Goal: Task Accomplishment & Management: Manage account settings

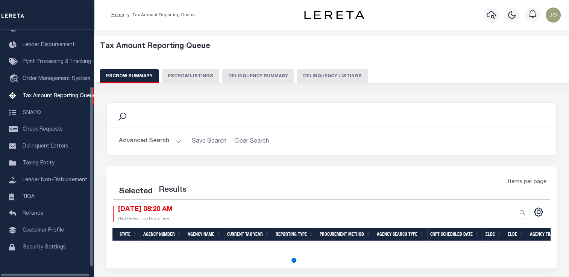
scroll to position [77, 0]
select select "100"
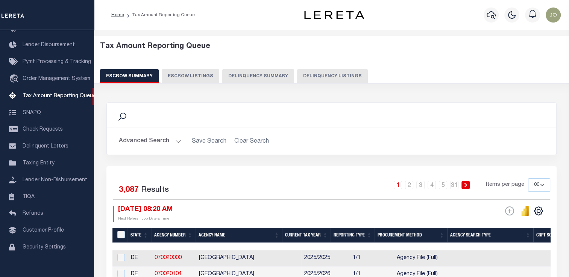
click at [321, 82] on button "Delinquency Listings" at bounding box center [332, 76] width 71 height 14
select select "100"
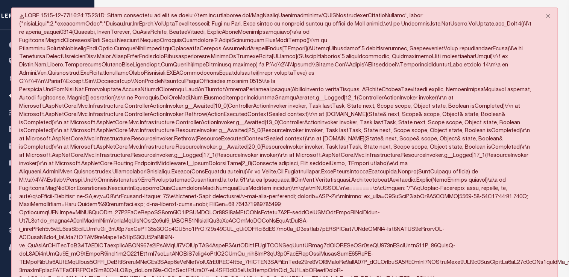
select select "100"
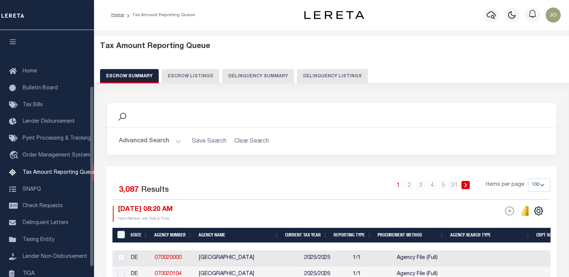
select select "100"
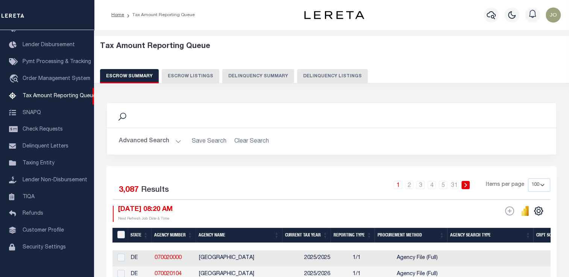
click at [306, 80] on button "Delinquency Listings" at bounding box center [332, 76] width 71 height 14
select select "100"
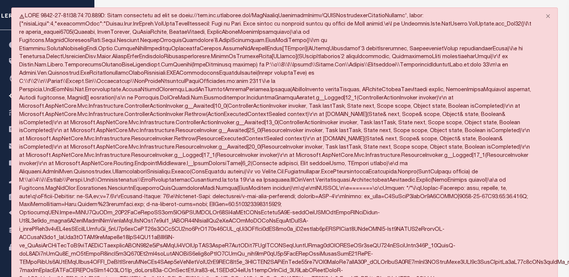
select select "100"
click at [550, 16] on button "Close" at bounding box center [547, 16] width 19 height 17
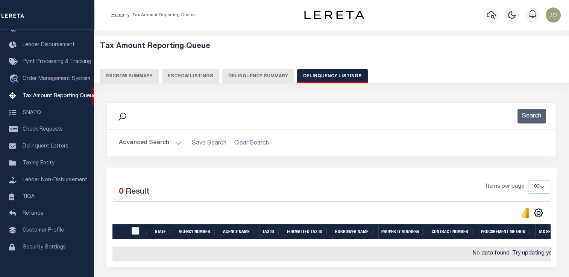
drag, startPoint x: 385, startPoint y: 51, endPoint x: 294, endPoint y: 87, distance: 98.1
click at [263, 80] on button "Delinquency Summary" at bounding box center [258, 76] width 72 height 14
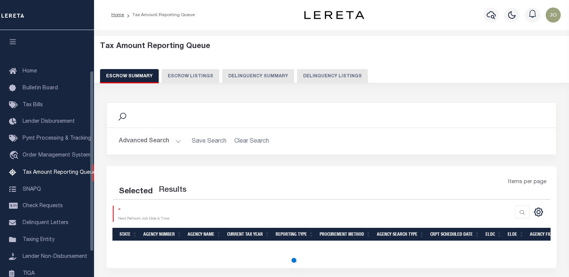
select select "100"
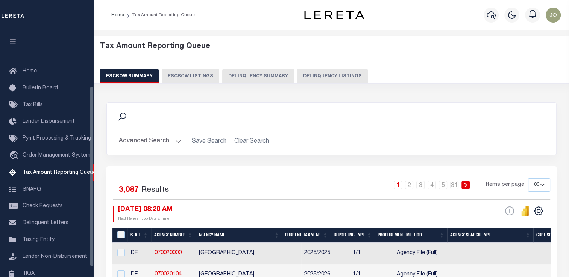
scroll to position [77, 0]
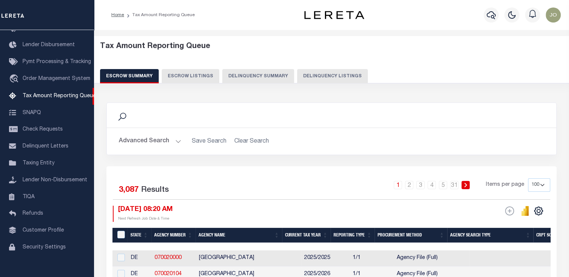
drag, startPoint x: 259, startPoint y: 80, endPoint x: 294, endPoint y: 96, distance: 38.4
click at [259, 80] on button "Delinquency Summary" at bounding box center [258, 76] width 72 height 14
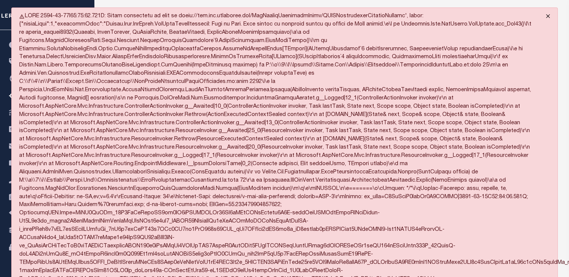
click at [545, 18] on button "Close" at bounding box center [547, 16] width 19 height 17
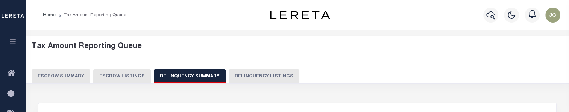
click at [241, 77] on button "Delinquency Listings" at bounding box center [264, 76] width 71 height 14
select select "100"
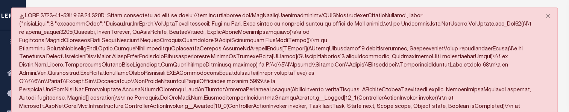
select select "100"
click at [549, 14] on button "Close" at bounding box center [547, 16] width 19 height 17
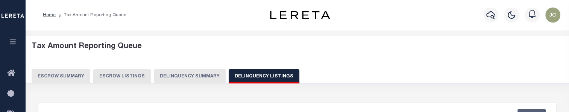
click at [194, 75] on button "Delinquency Summary" at bounding box center [190, 76] width 72 height 14
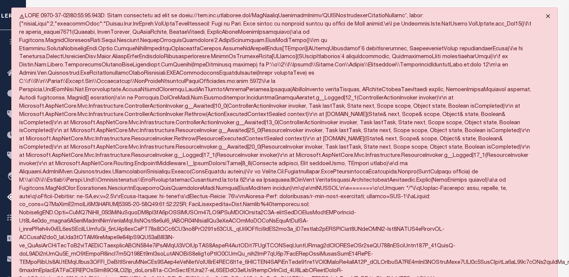
click at [545, 16] on button "Close" at bounding box center [547, 16] width 19 height 17
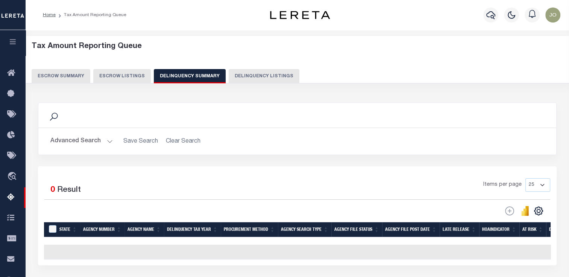
click at [250, 71] on button "Delinquency Listings" at bounding box center [264, 76] width 71 height 14
select select
select select "100"
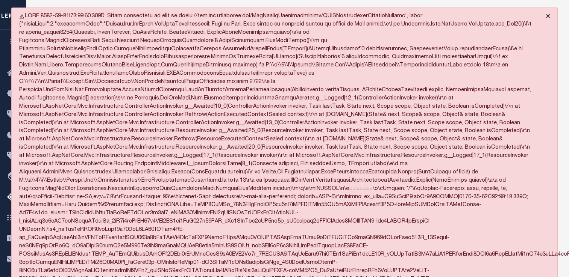
click at [546, 15] on button "Close" at bounding box center [547, 16] width 19 height 17
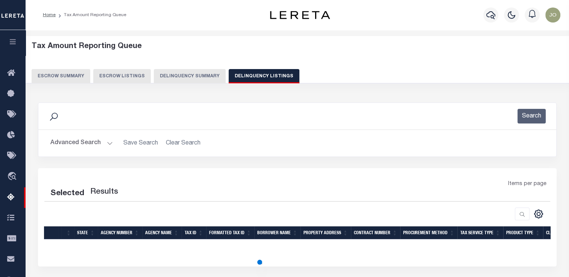
select select "100"
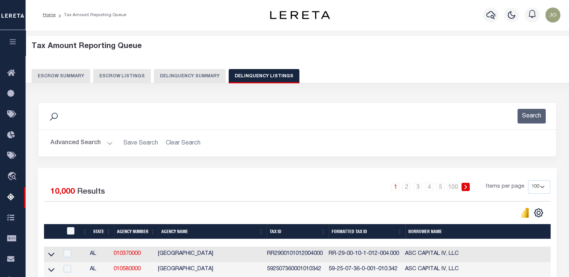
click at [98, 142] on button "Advanced Search" at bounding box center [81, 143] width 62 height 15
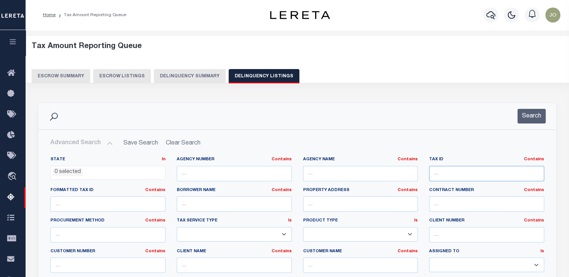
click at [456, 175] on input "text" at bounding box center [486, 173] width 115 height 15
paste input "85-06-31-100-003.000-010"
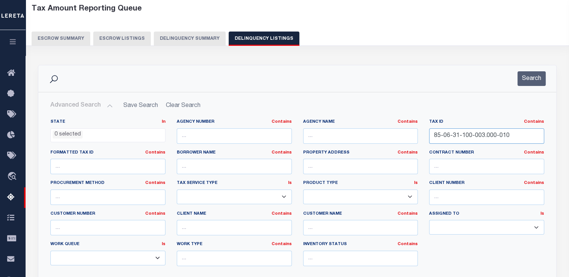
scroll to position [113, 0]
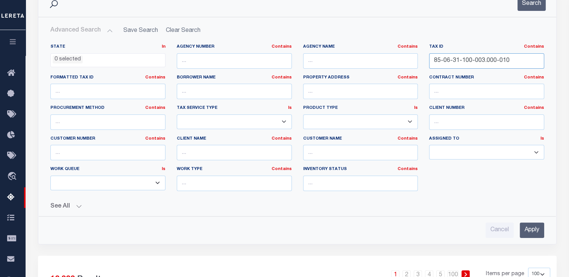
type input "85-06-31-100-003.000-010"
click at [533, 233] on input "Apply" at bounding box center [531, 230] width 24 height 15
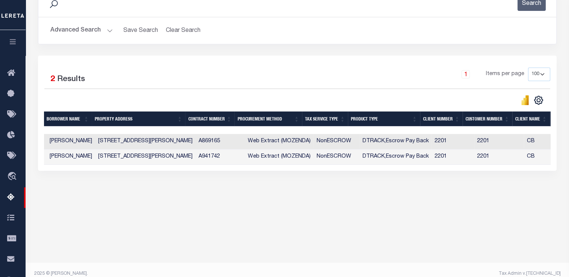
scroll to position [0, 366]
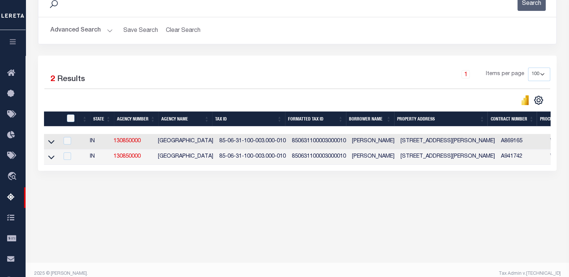
drag, startPoint x: 54, startPoint y: 144, endPoint x: 114, endPoint y: 151, distance: 60.2
click at [54, 144] on link at bounding box center [51, 141] width 9 height 5
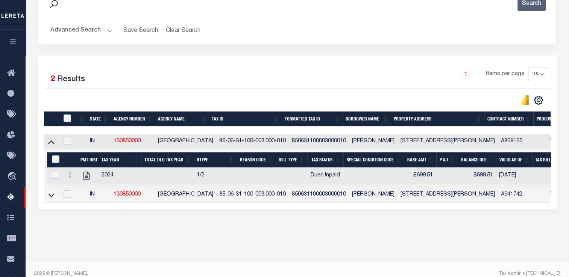
drag, startPoint x: 55, startPoint y: 197, endPoint x: 227, endPoint y: 180, distance: 173.0
click at [55, 197] on link at bounding box center [51, 194] width 9 height 5
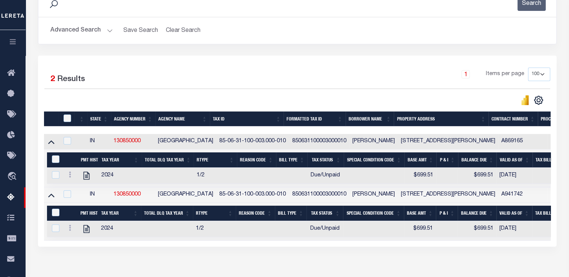
click at [99, 32] on button "Advanced Search" at bounding box center [81, 30] width 62 height 15
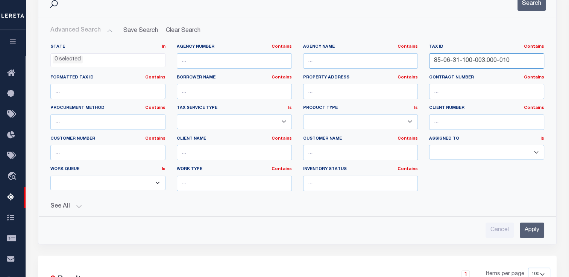
drag, startPoint x: 517, startPoint y: 61, endPoint x: 380, endPoint y: 62, distance: 137.6
click at [380, 62] on div "State In In AK AL AR AZ CA CO CT DC DE FL GA GU HI IA ID IL IN KS KY LA MA MD M…" at bounding box center [297, 120] width 505 height 153
paste input "260190000900"
type input "260190000900"
click at [532, 229] on input "Apply" at bounding box center [531, 230] width 24 height 15
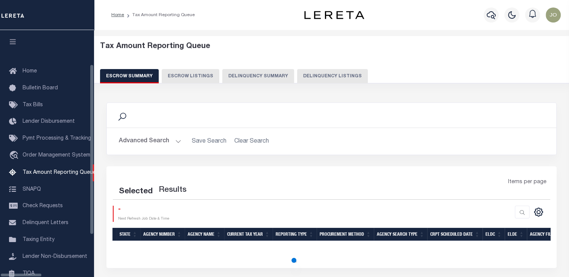
scroll to position [77, 0]
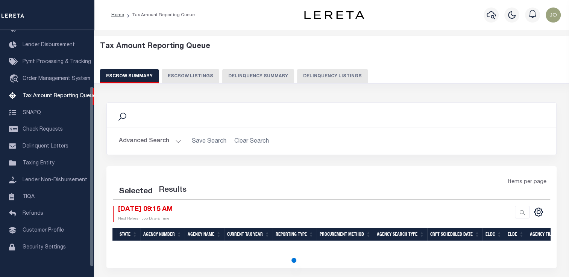
select select "100"
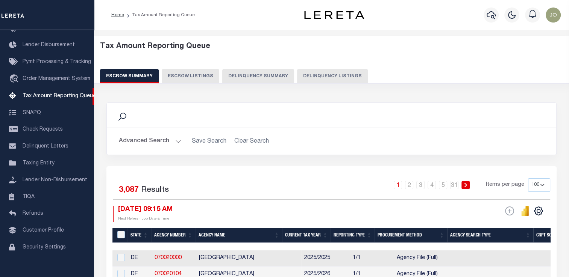
click at [304, 75] on button "Delinquency Listings" at bounding box center [332, 76] width 71 height 14
select select "100"
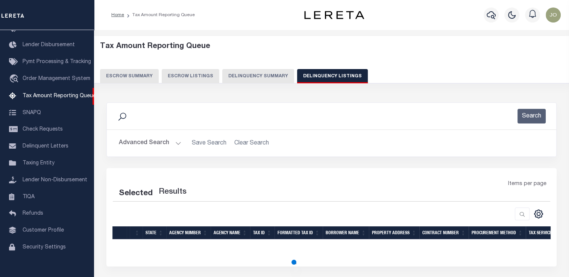
select select "100"
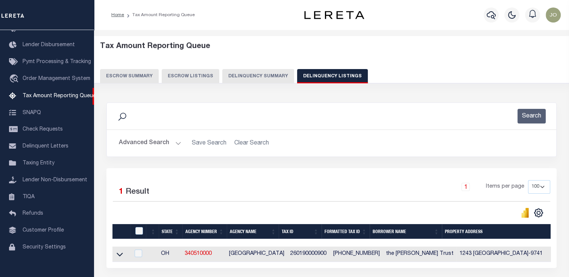
scroll to position [38, 0]
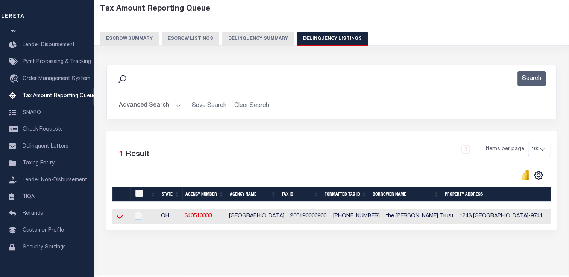
click at [123, 215] on icon at bounding box center [120, 217] width 6 height 8
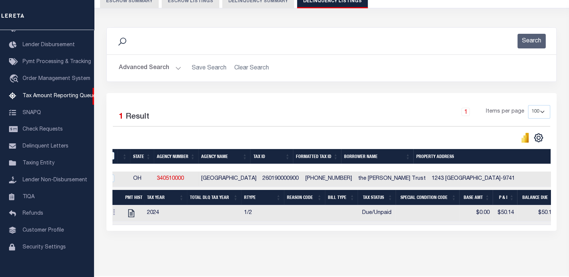
scroll to position [0, 0]
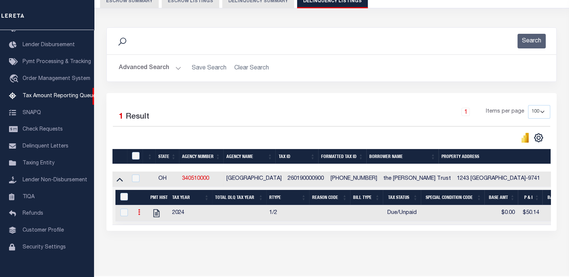
click at [138, 215] on icon at bounding box center [139, 212] width 2 height 6
click at [154, 240] on link "" at bounding box center [148, 237] width 26 height 12
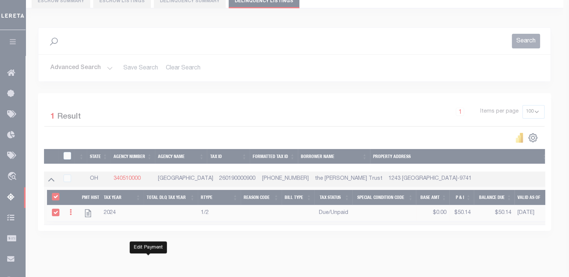
select select "DUE"
select select
type input "$0.00"
type input "$50.14"
type input "[DATE]"
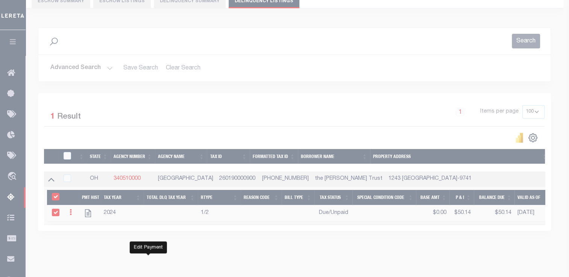
type input "$50.14"
checkbox input "true"
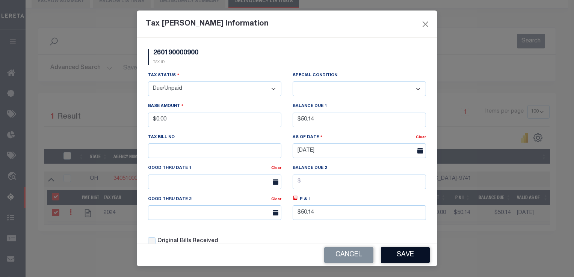
click at [389, 251] on button "Save" at bounding box center [405, 255] width 49 height 16
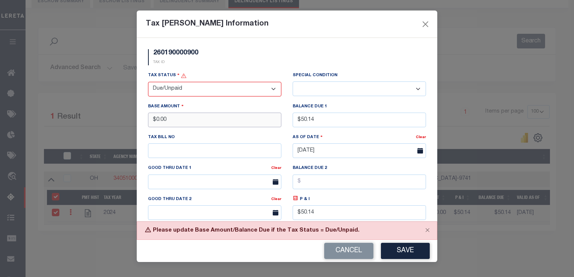
click at [160, 123] on input "$0.00" at bounding box center [214, 120] width 133 height 15
click at [159, 122] on input "$0.00" at bounding box center [214, 120] width 133 height 15
type input "$1.00"
click at [395, 252] on button "Save" at bounding box center [405, 251] width 49 height 16
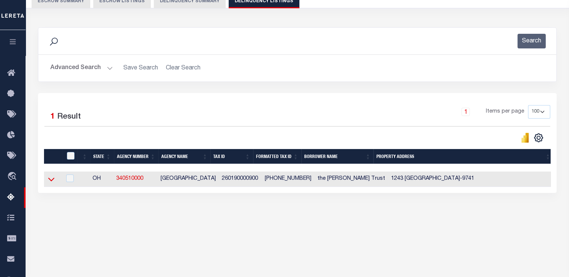
click at [50, 182] on icon at bounding box center [51, 180] width 6 height 8
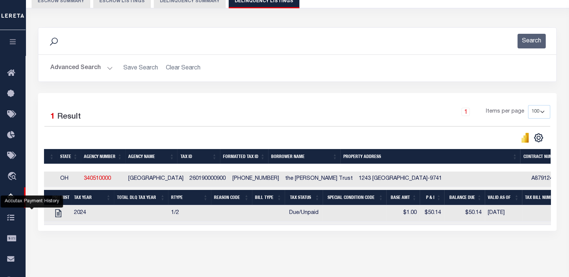
scroll to position [0, 63]
